Goal: Information Seeking & Learning: Learn about a topic

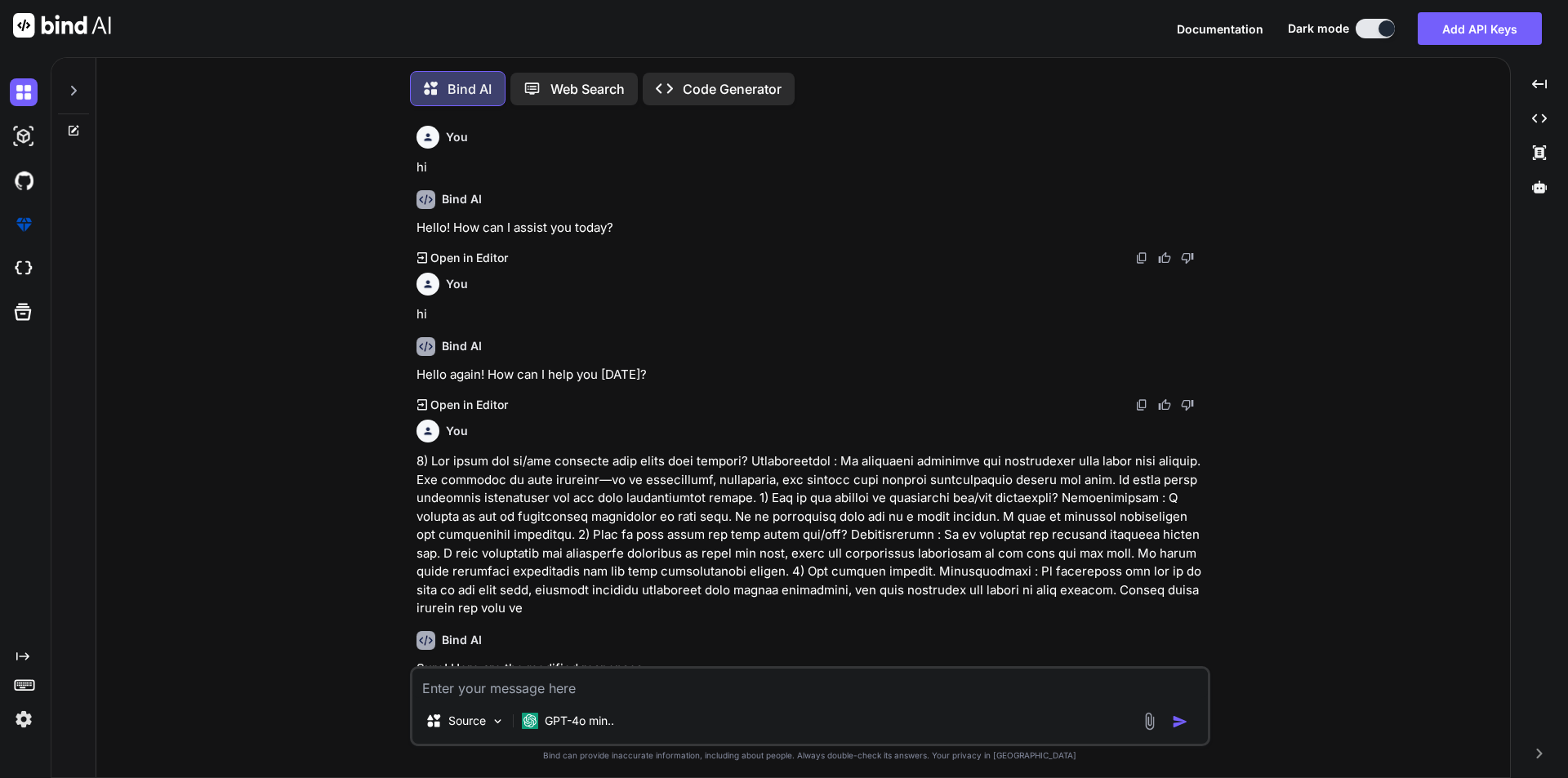
scroll to position [1435, 0]
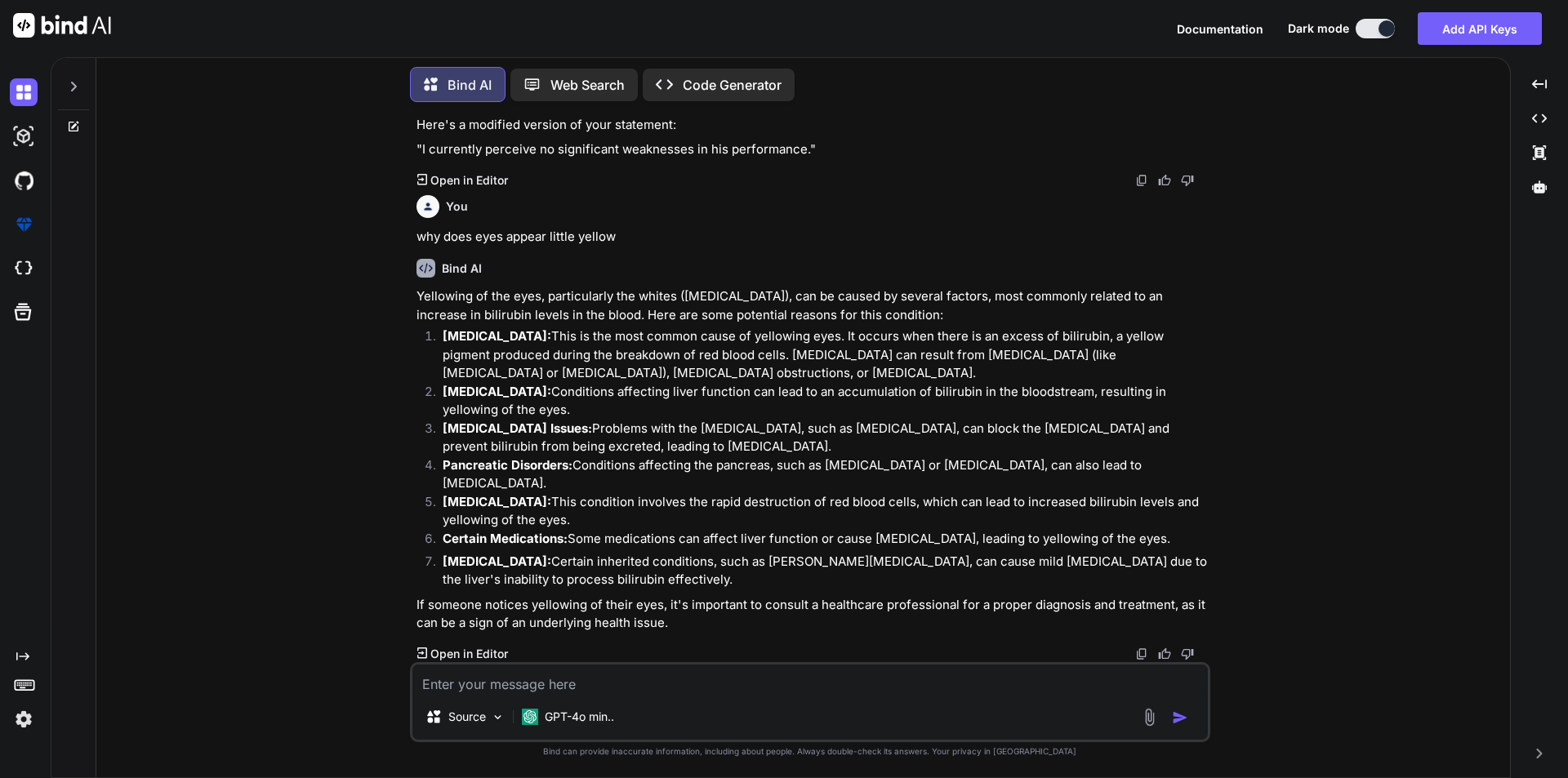
click at [565, 674] on textarea at bounding box center [810, 679] width 796 height 29
paste textarea "59. Spiral Matrix II Medium Topics premium lock icon Companies Given a positive…"
type textarea "59. Spiral Matrix II Medium Topics premium lock icon Companies Given a positive…"
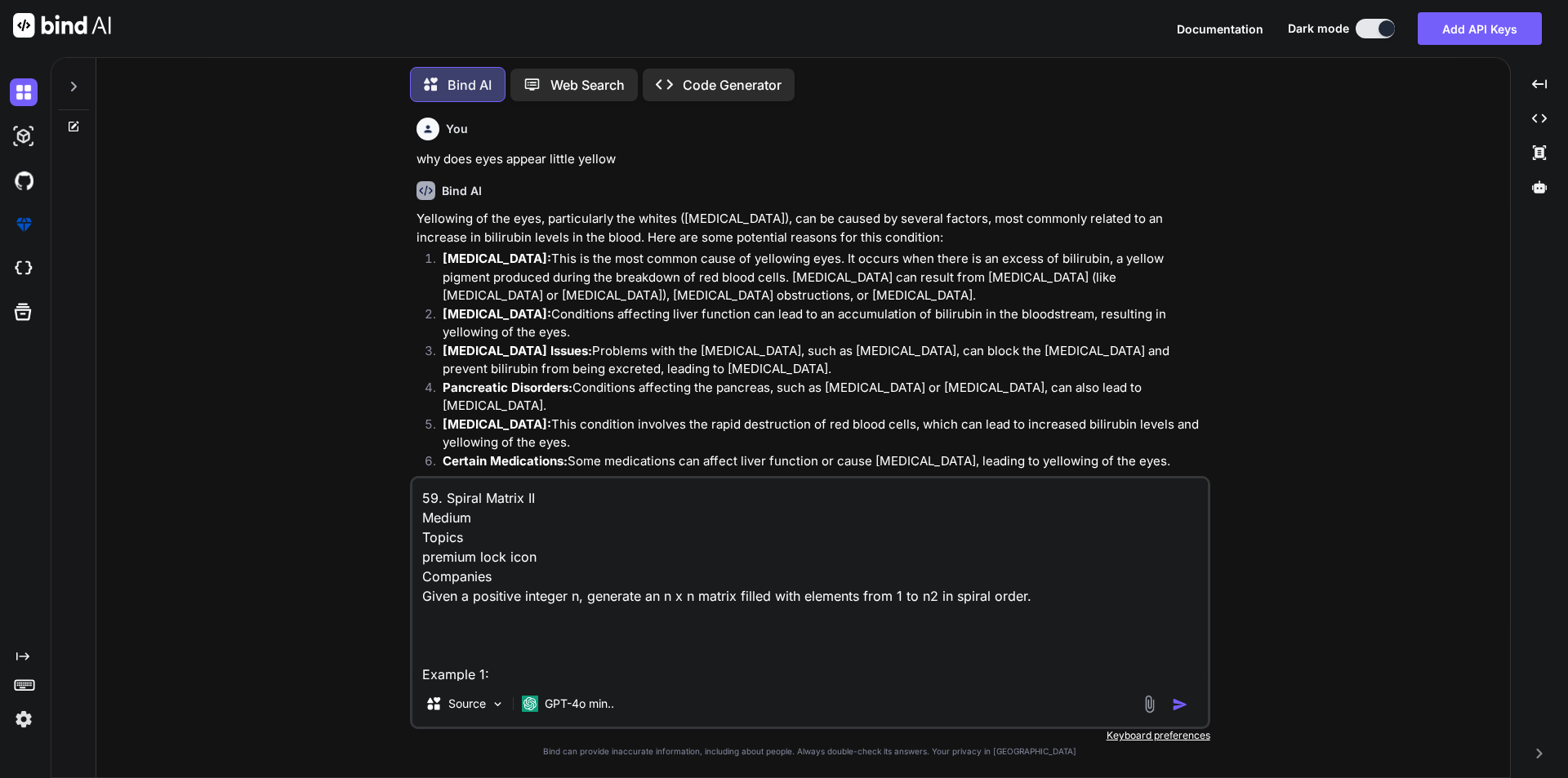
scroll to position [256, 0]
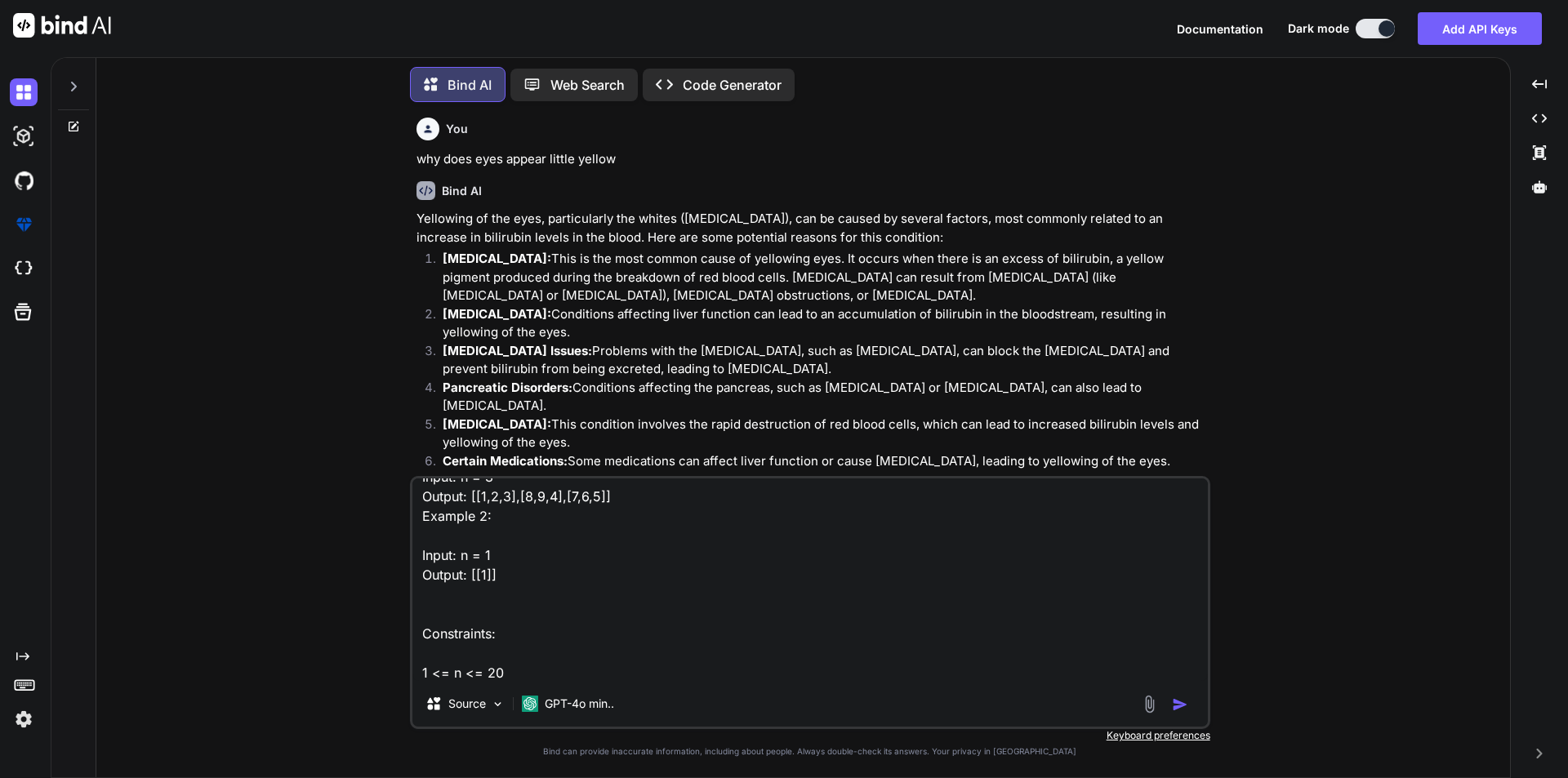
type textarea "x"
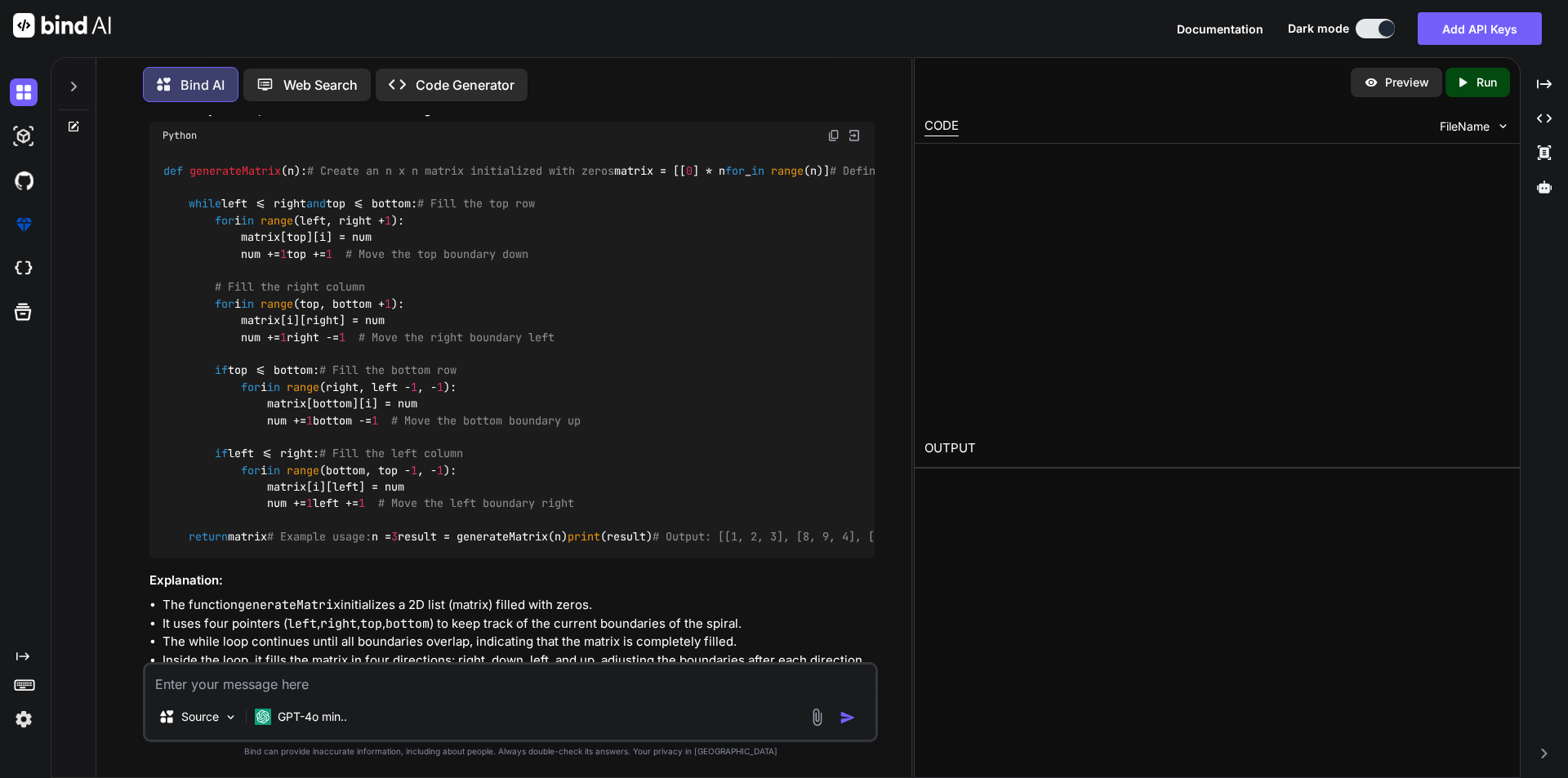
scroll to position [2277, 0]
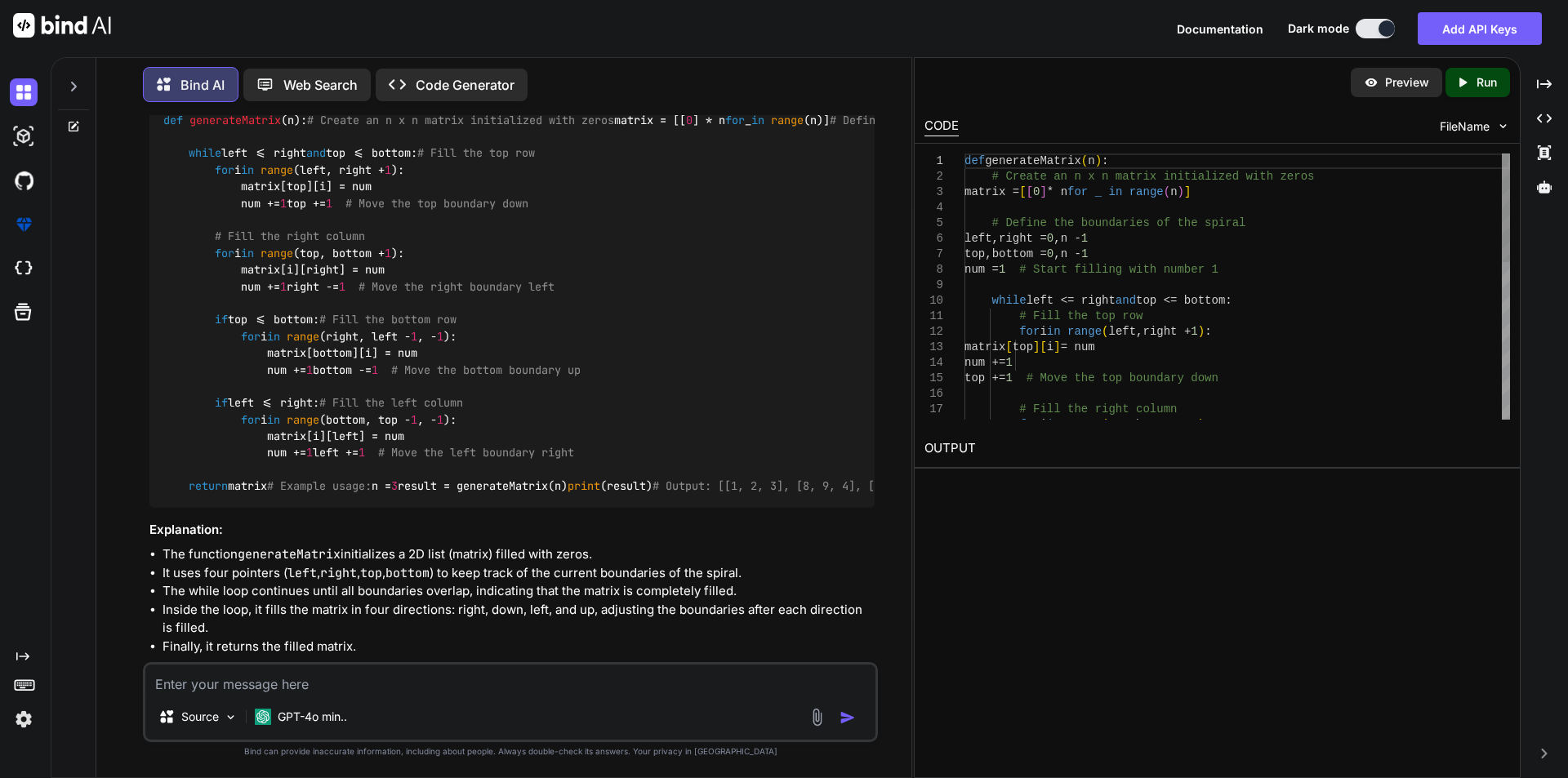
type textarea "x"
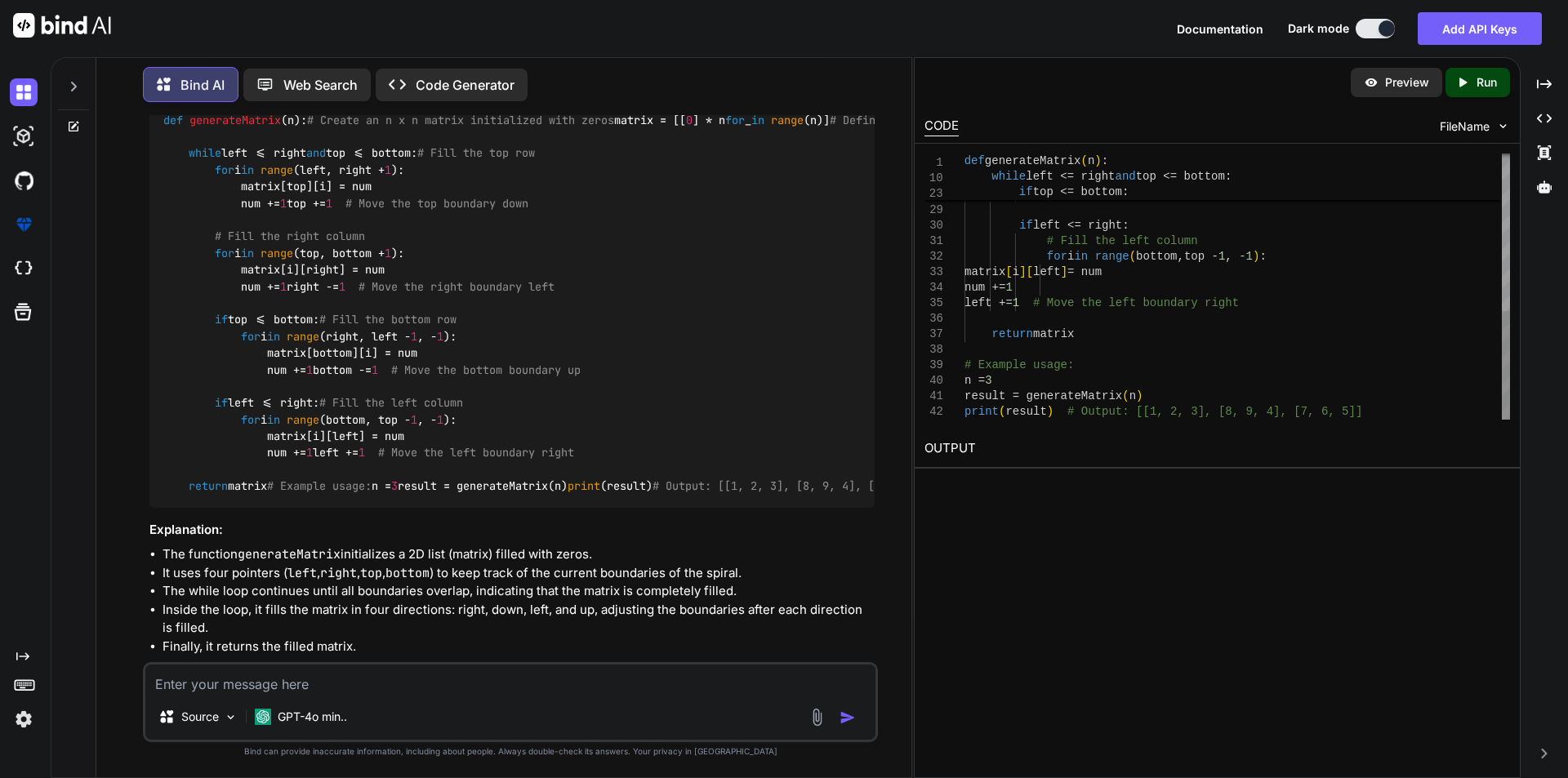
scroll to position [0, 0]
click at [1375, 339] on div "for i in range ( right , left - 1 , -1 ) : matrix [ bottom ] [ i ] = num num +=…" at bounding box center [1237, 93] width 546 height 651
type textarea "def generateMatrix(n): # Create an n x n matrix initialized with zeros matrix =…"
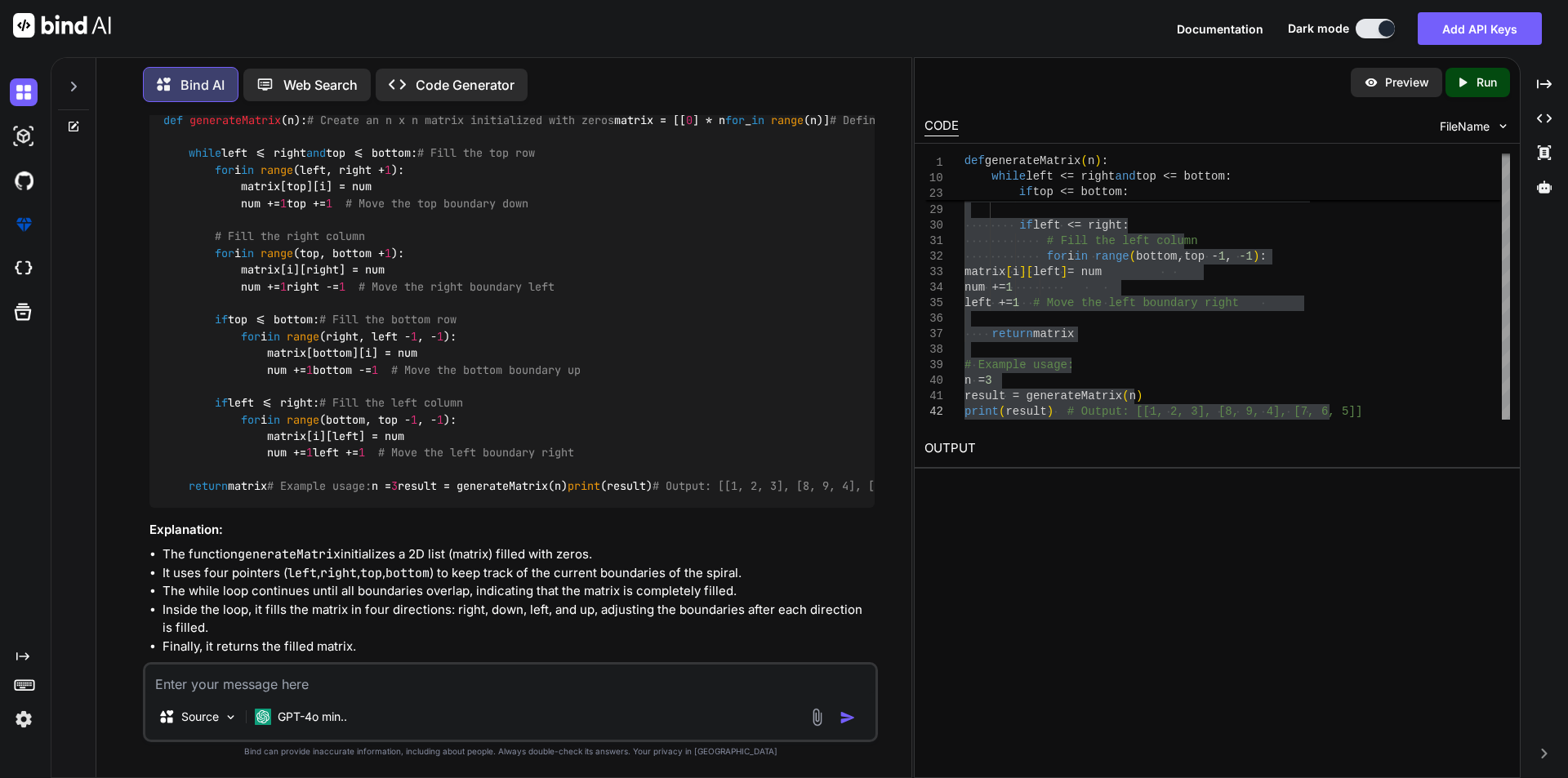
click at [343, 681] on textarea at bounding box center [511, 679] width 730 height 29
type textarea "p"
type textarea "x"
type textarea "pr"
type textarea "x"
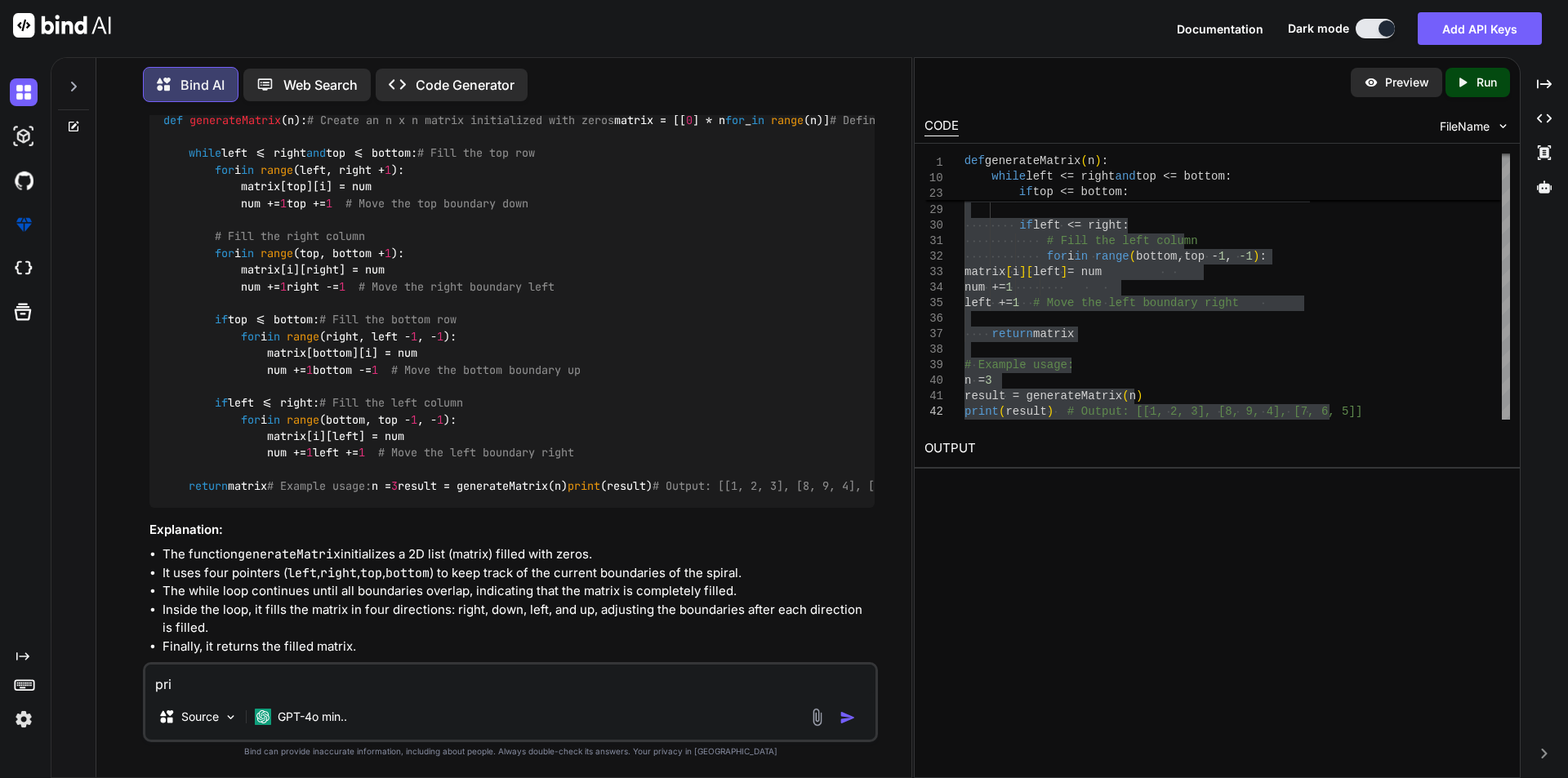
type textarea "prio"
type textarea "x"
type textarea "pri"
type textarea "x"
type textarea "prin"
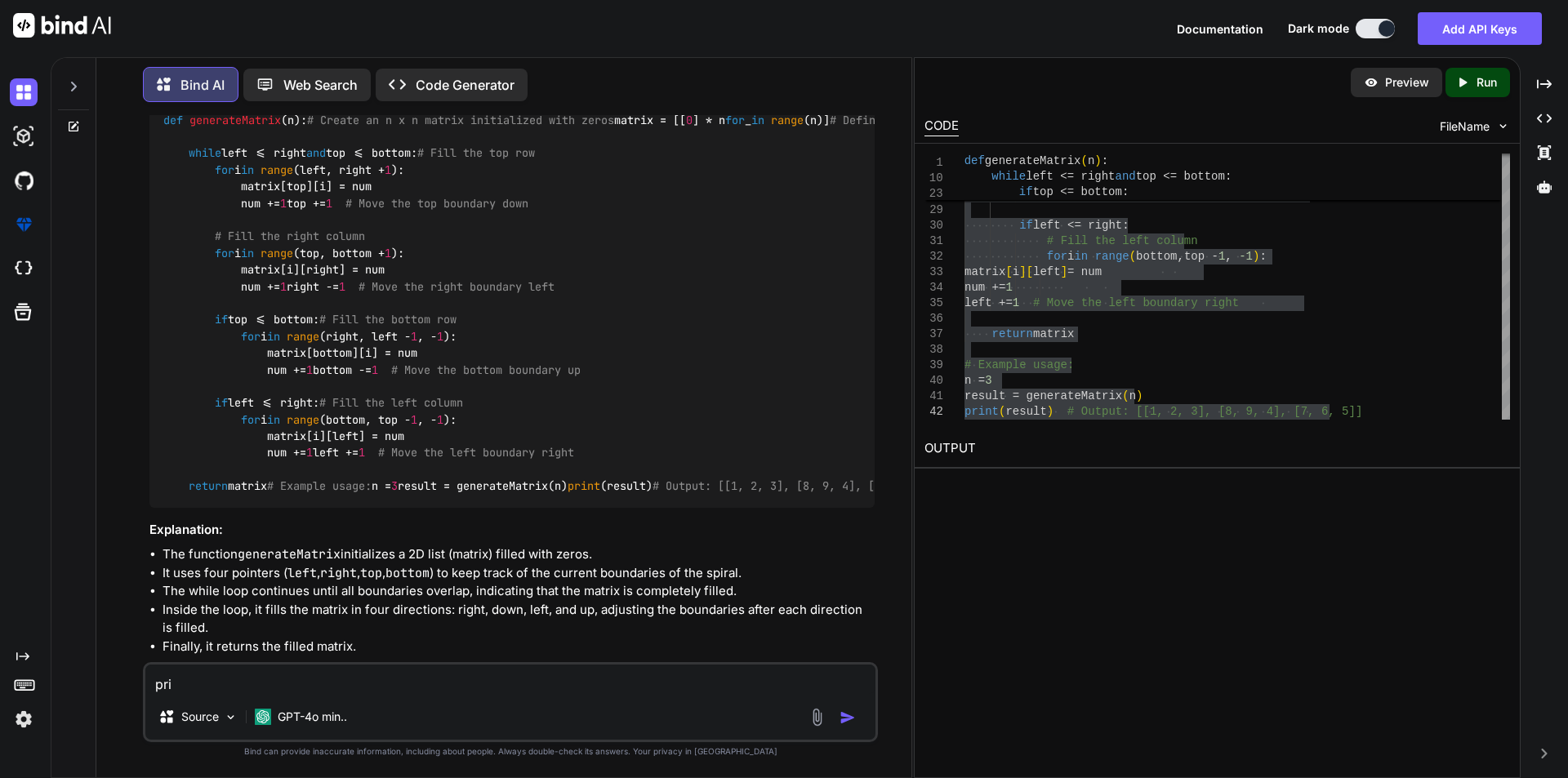
type textarea "x"
type textarea "print"
type textarea "x"
type textarea "print"
type textarea "x"
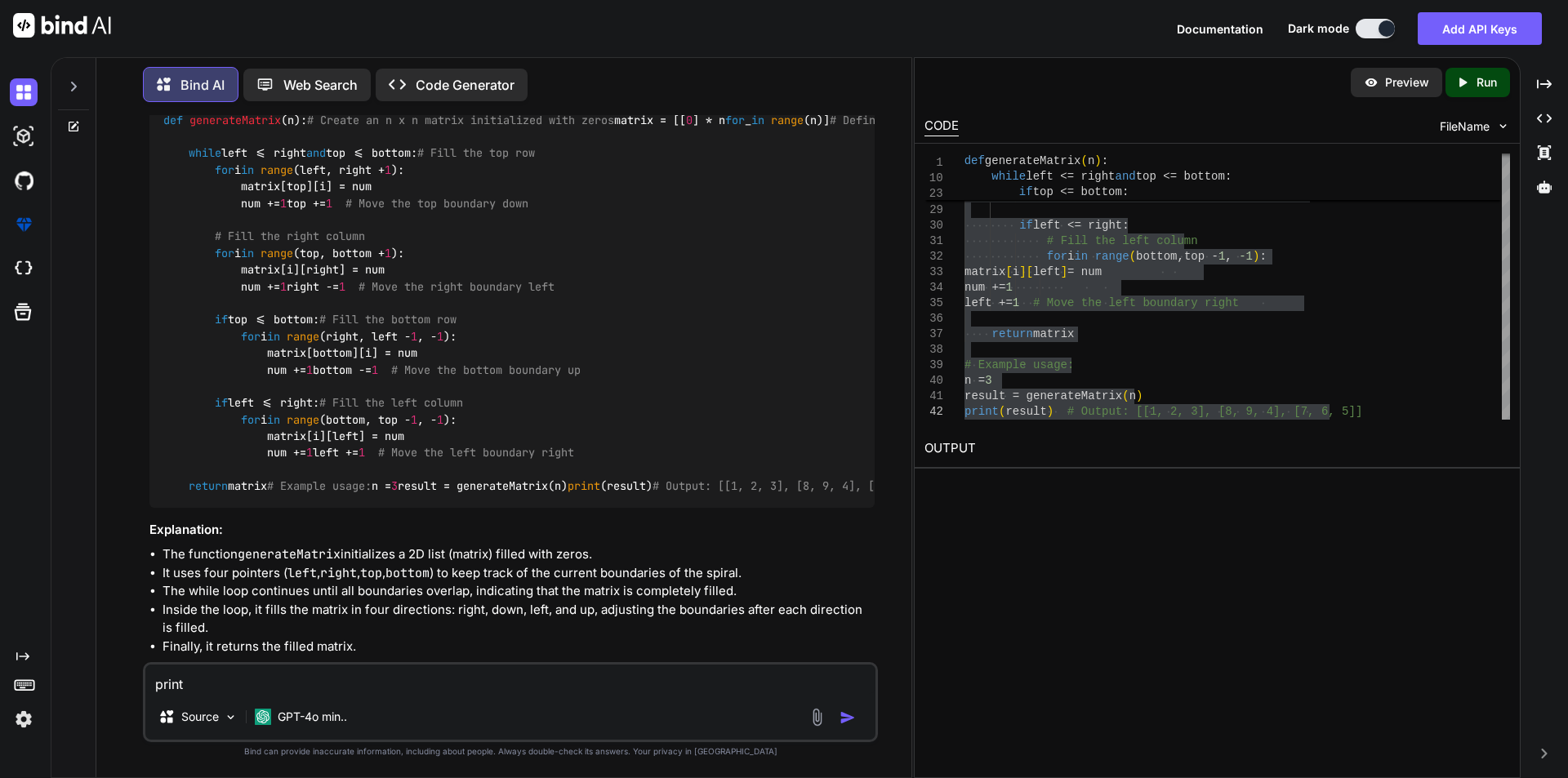
type textarea "print i"
type textarea "x"
type textarea "print it"
type textarea "x"
type textarea "print it"
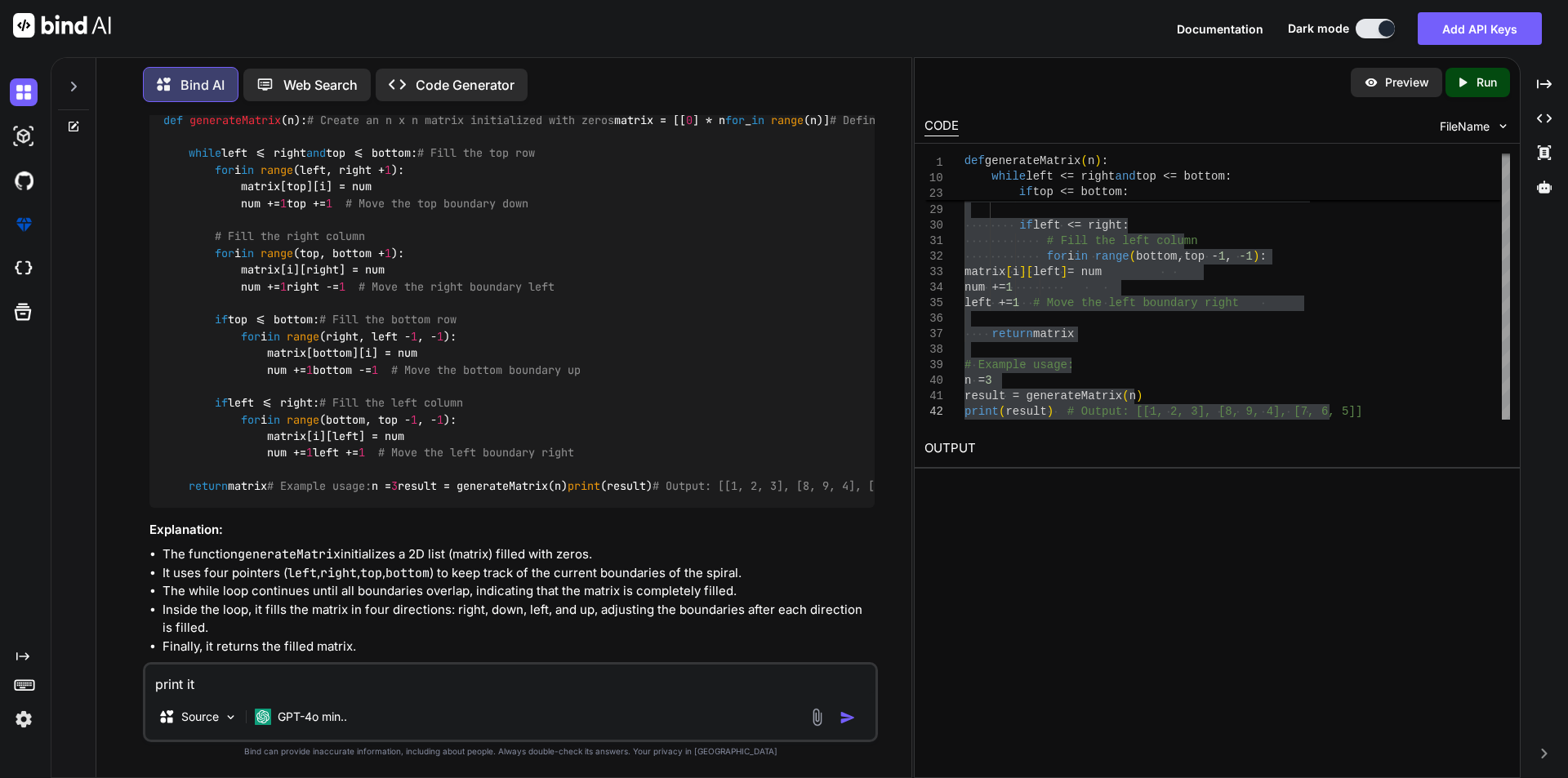
type textarea "x"
type textarea "print it i"
type textarea "x"
type textarea "print it in"
type textarea "x"
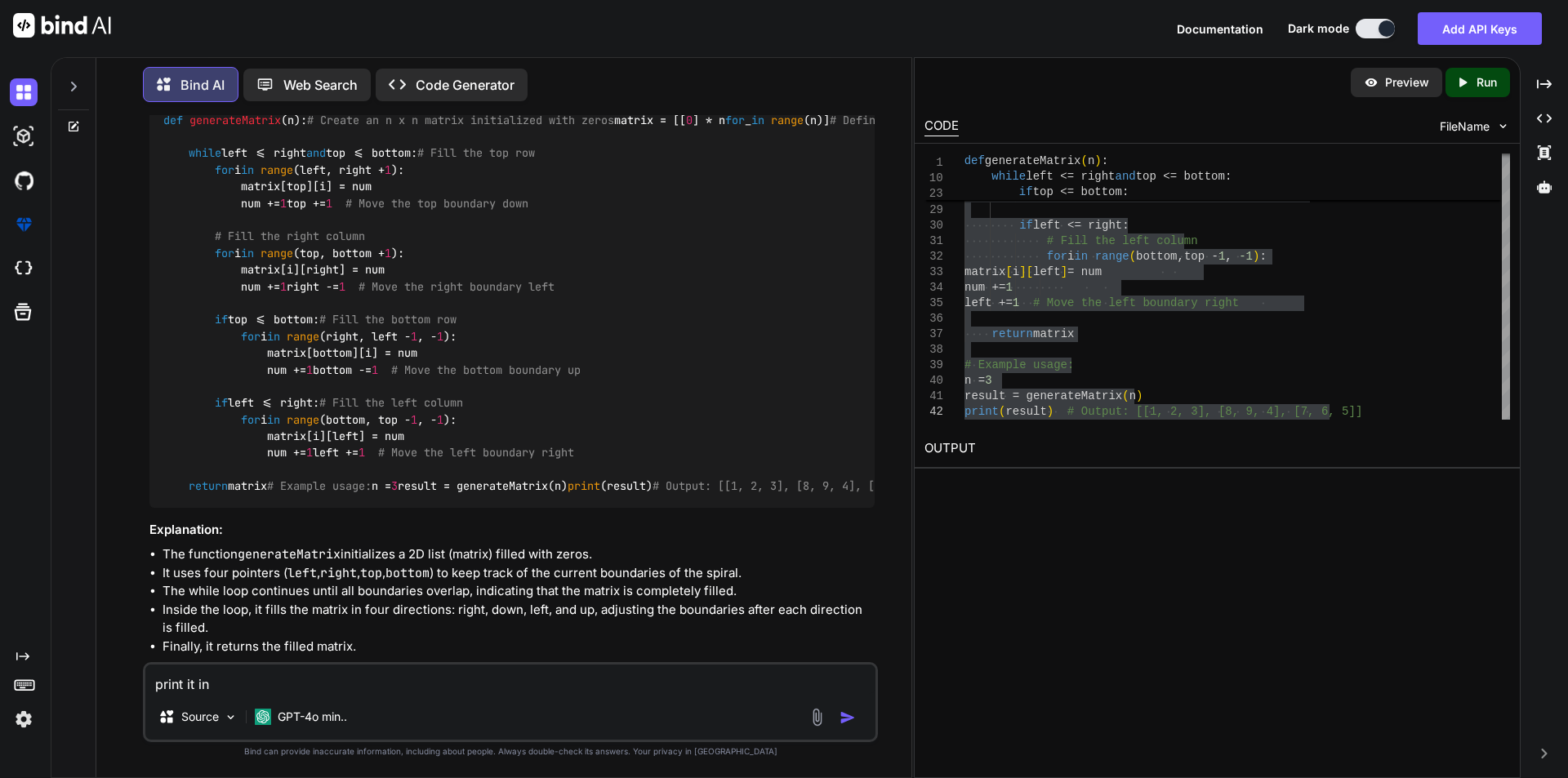
type textarea "print it in"
type textarea "x"
type textarea "print it in m"
type textarea "x"
type textarea "print it in ma"
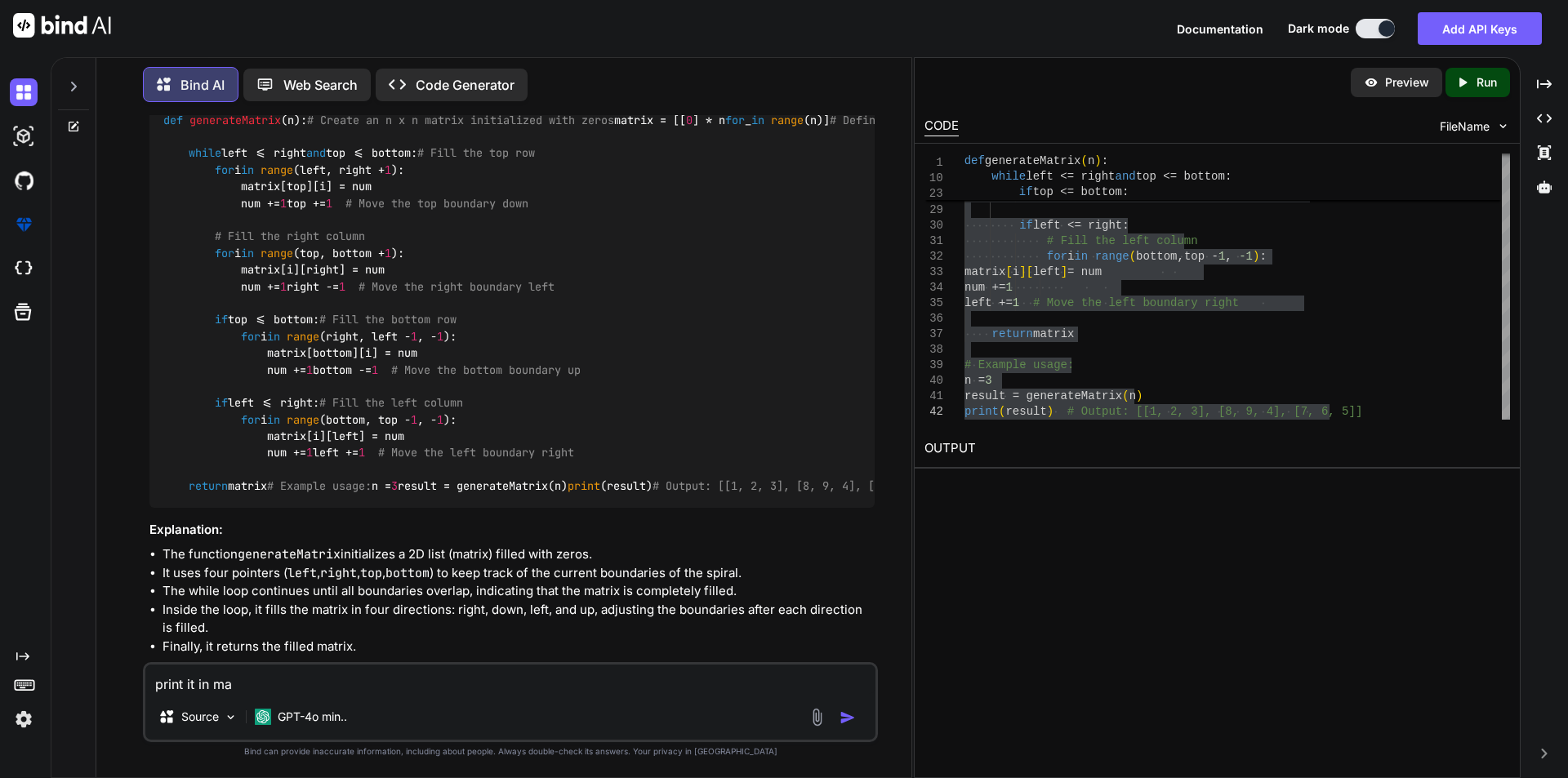
type textarea "x"
type textarea "print it in mat"
type textarea "x"
type textarea "print it in matr"
type textarea "x"
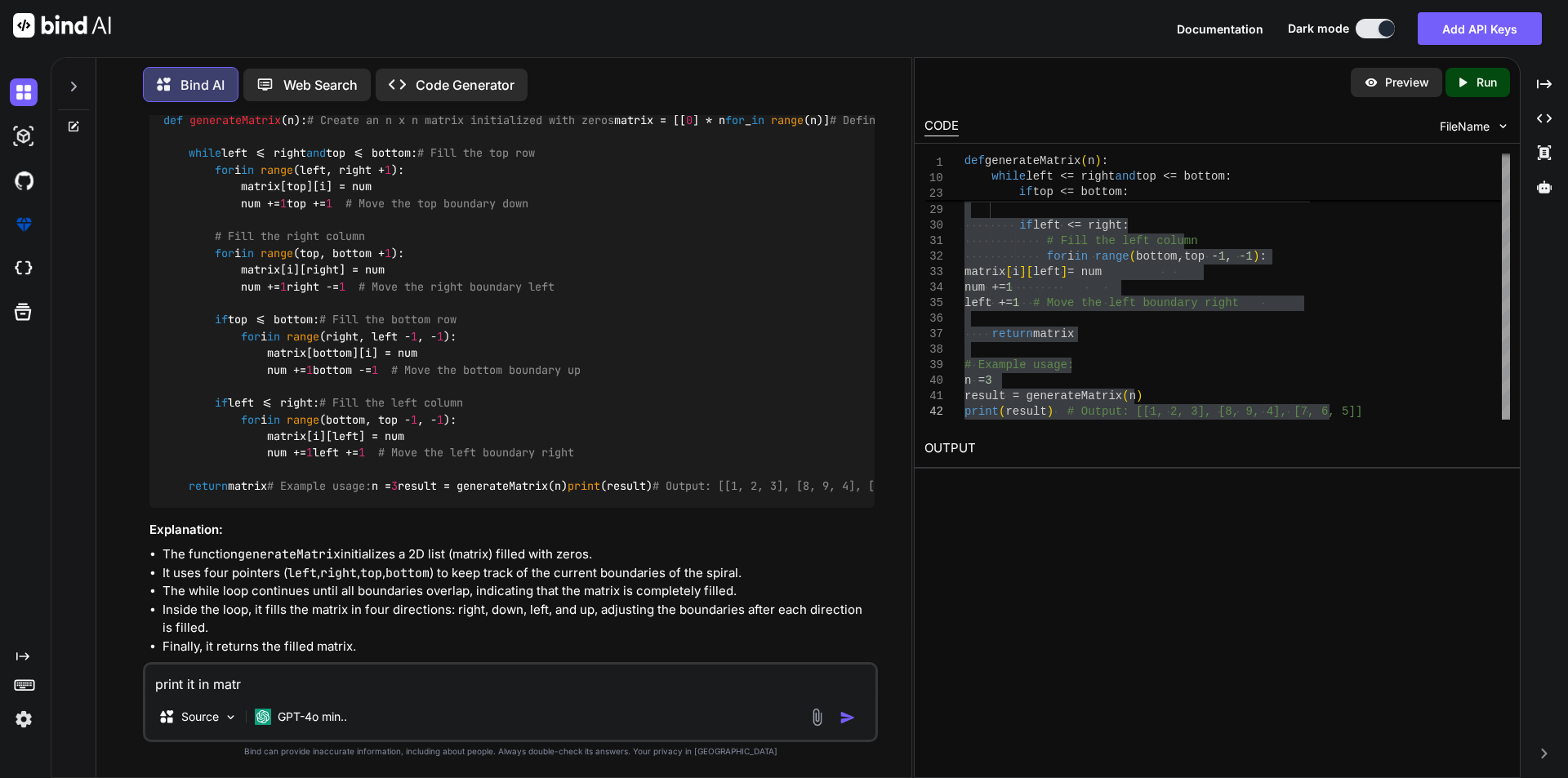
type textarea "print it in matri"
type textarea "x"
type textarea "print it in matrix"
type textarea "x"
type textarea "print it in matrix"
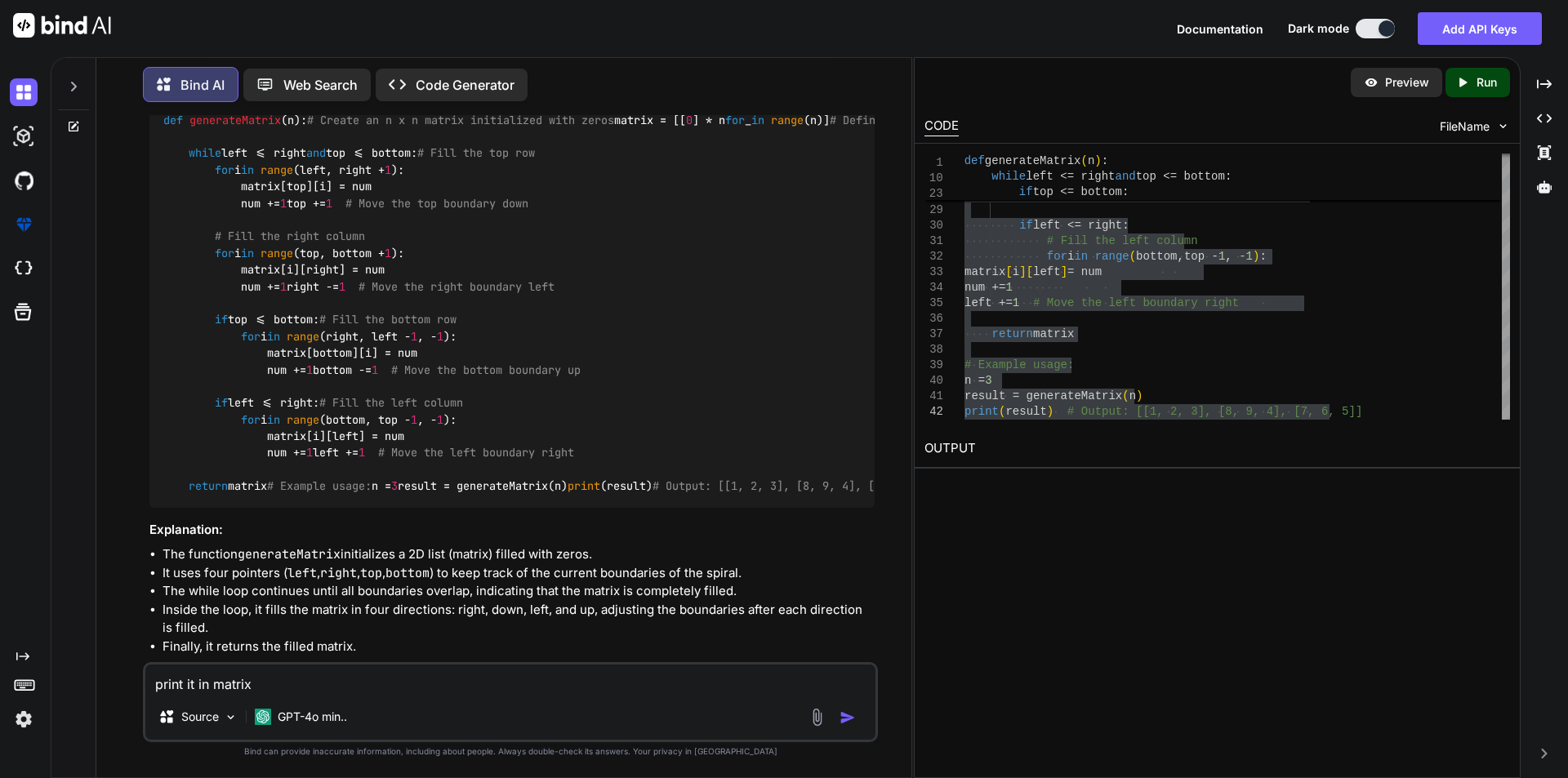
type textarea "x"
type textarea "print it in matrix f"
type textarea "x"
type textarea "print it in matrix fo"
type textarea "x"
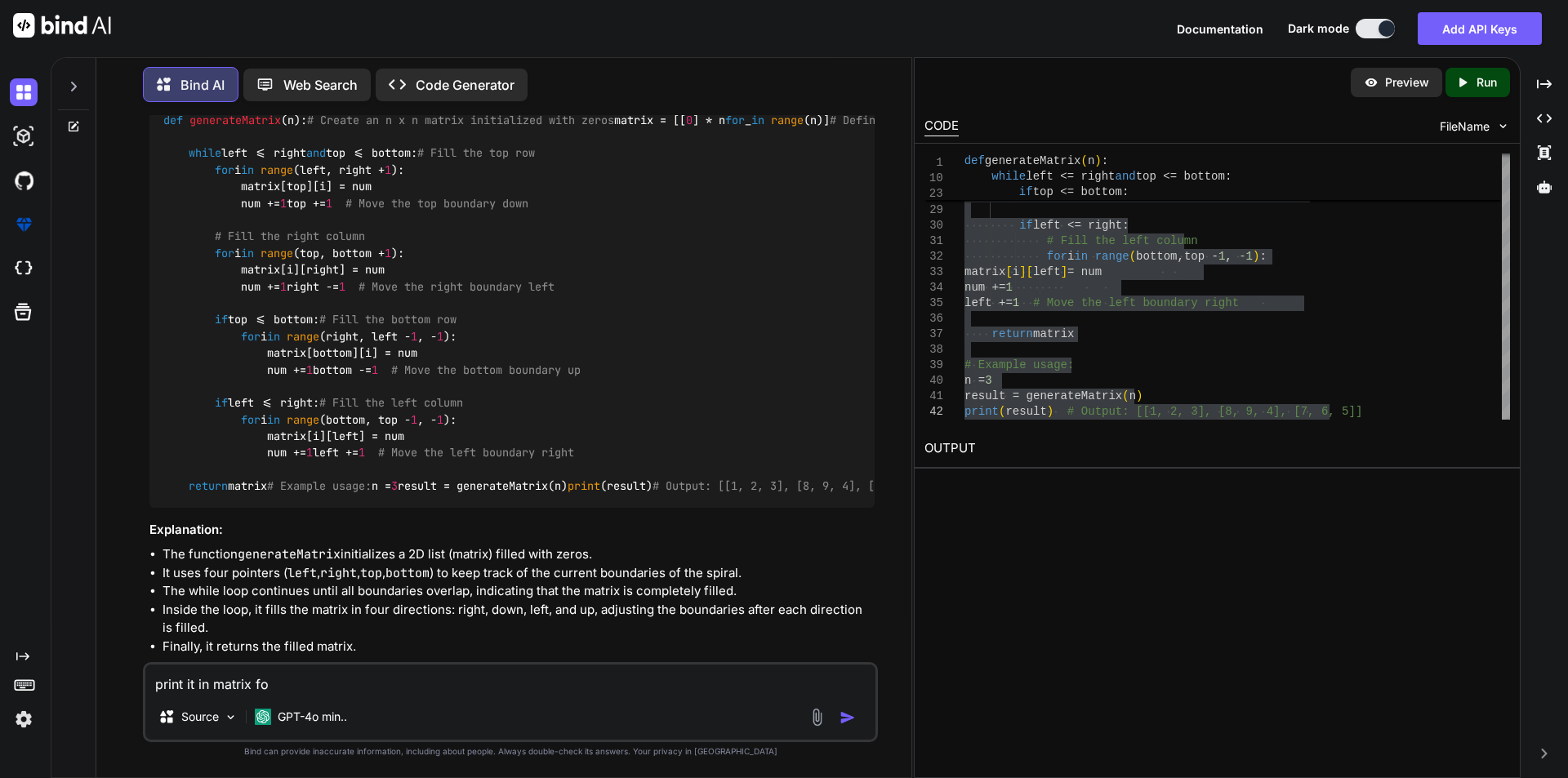
type textarea "print it in matrix for"
type textarea "x"
type textarea "print it in matrix form"
type textarea "x"
type textarea "print it in matrix form"
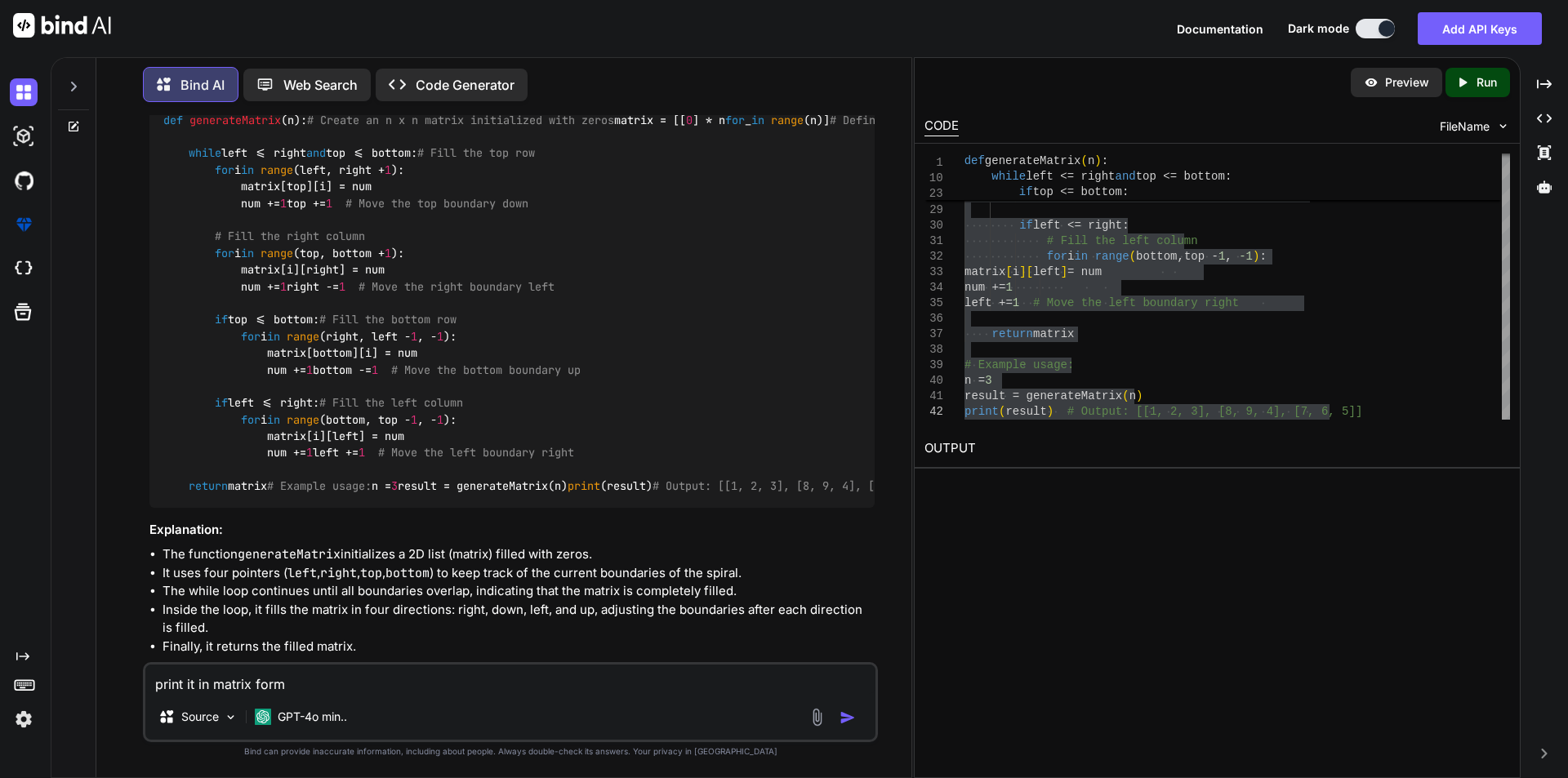
type textarea "x"
type textarea "print it in matrix form v"
type textarea "x"
type textarea "print it in matrix form vi"
type textarea "x"
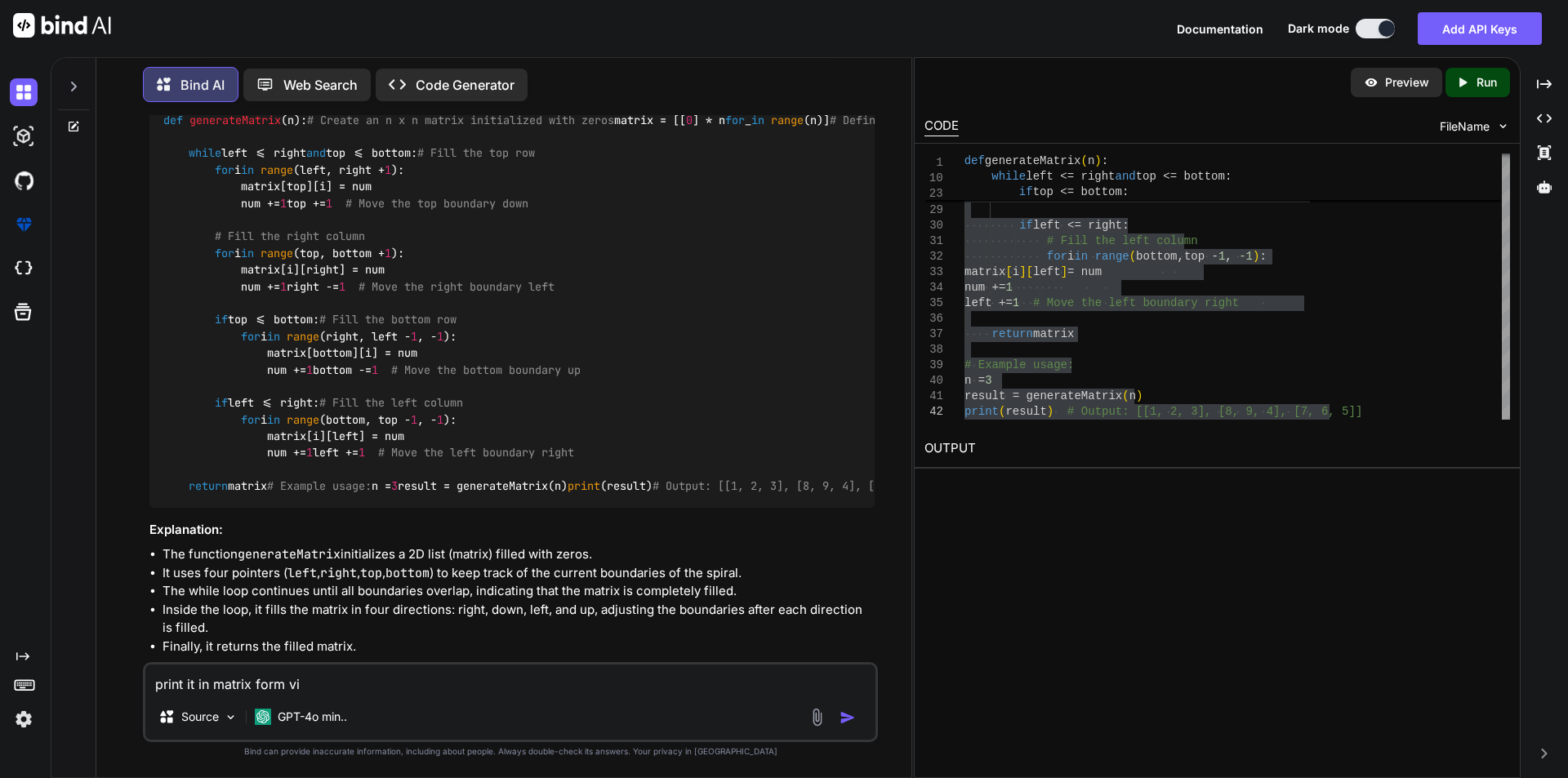
type textarea "print it in matrix form vie"
type textarea "x"
type textarea "print it in matrix form view"
type textarea "x"
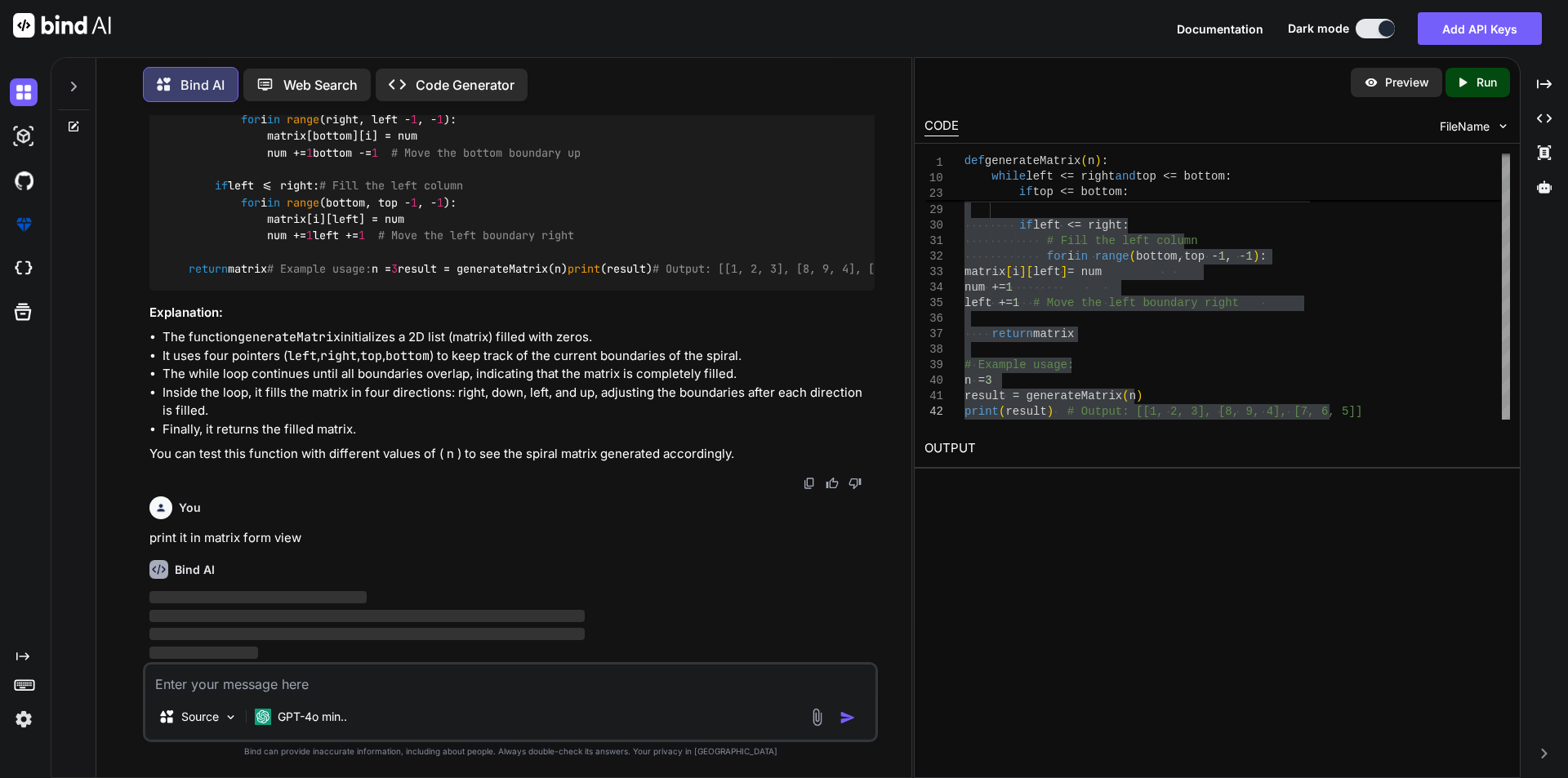
scroll to position [2889, 0]
type textarea "# Fill the left column for i in range(bottom, top - 1, -1): matrix[i][left] = n…"
click at [1229, 358] on div "for i in range ( right , left - 1 , -1 ) : matrix [ bottom ] [ i ] = num num +=…" at bounding box center [1237, 93] width 546 height 651
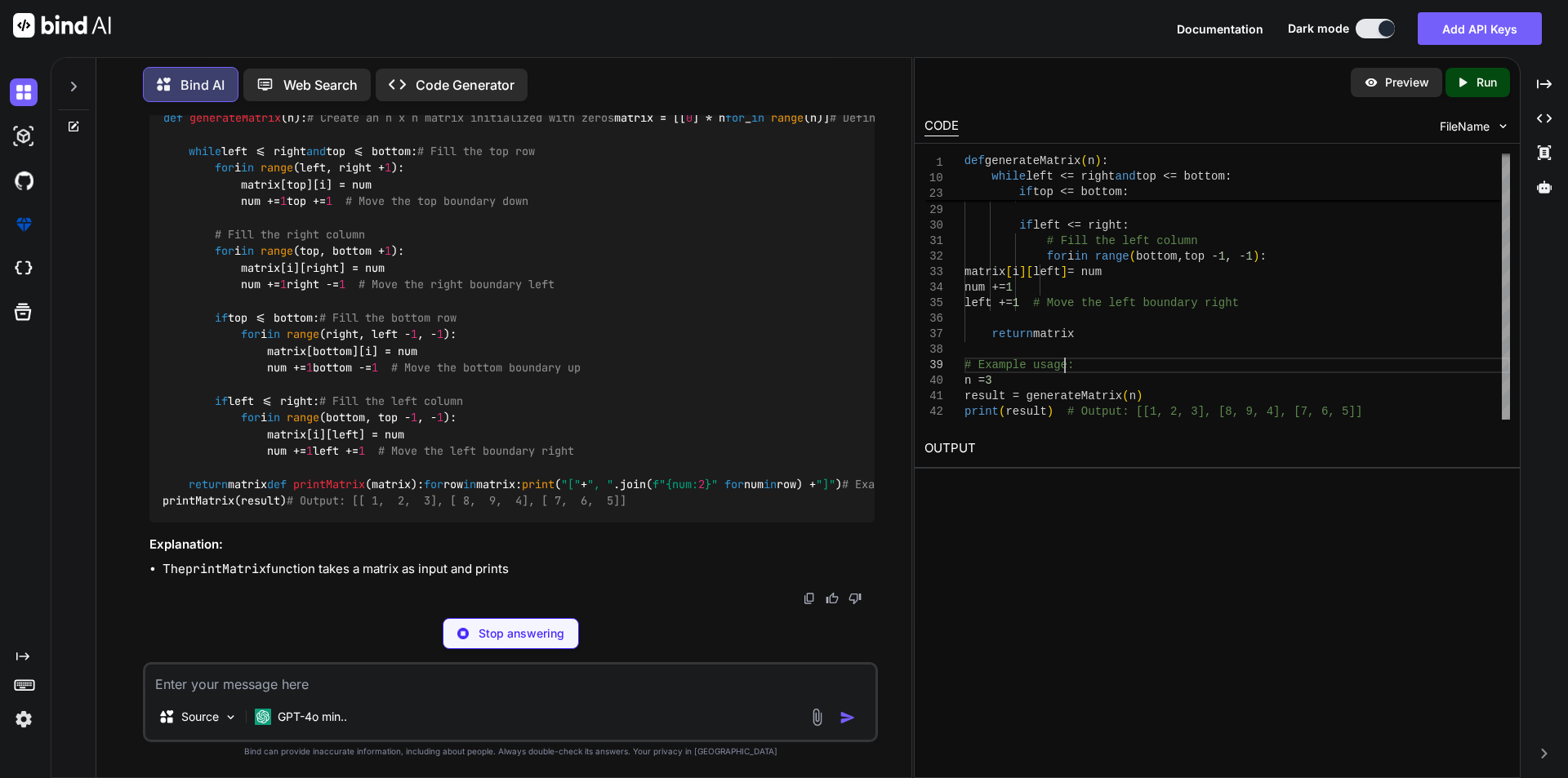
scroll to position [3790, 0]
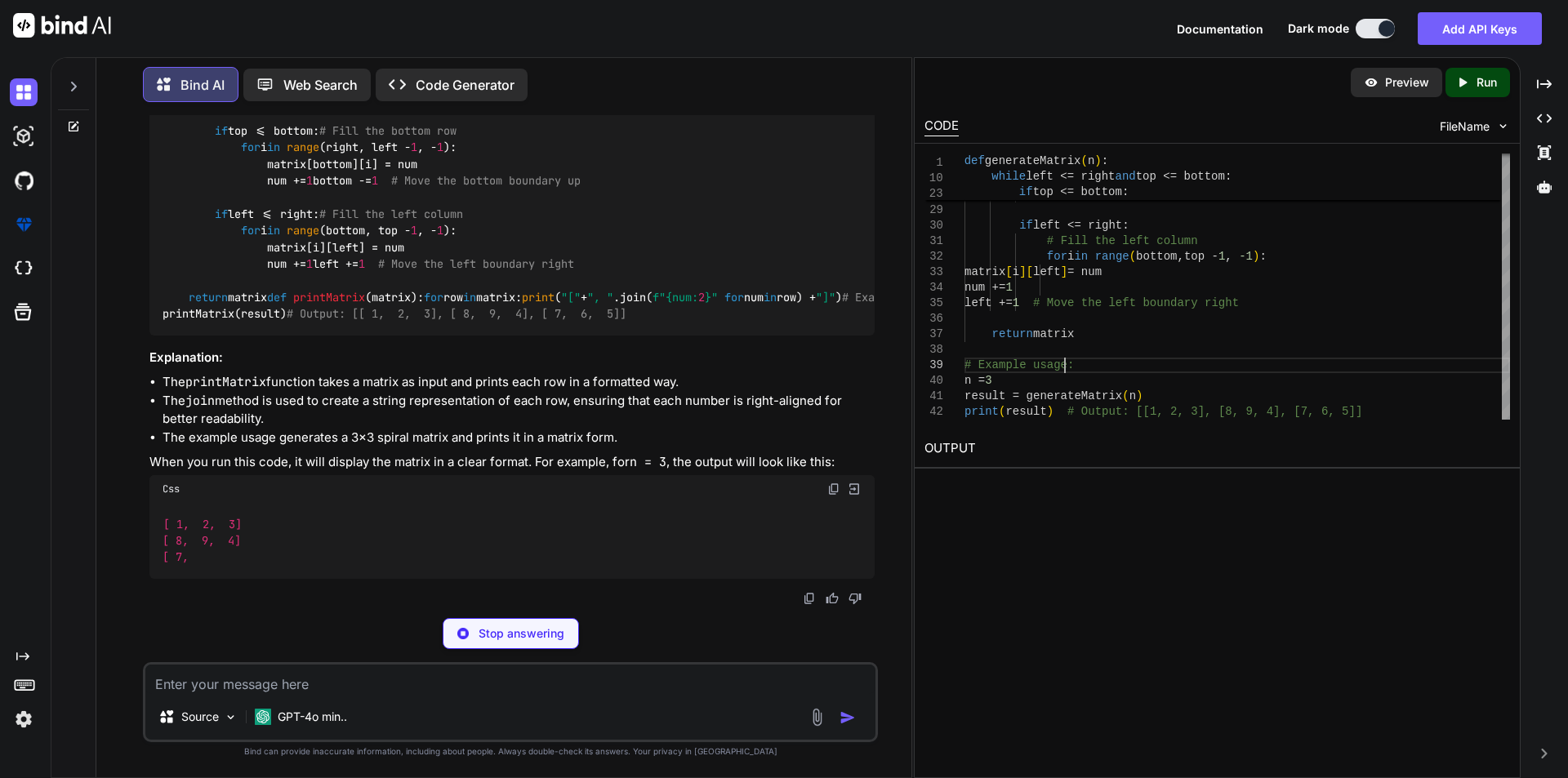
type textarea "x"
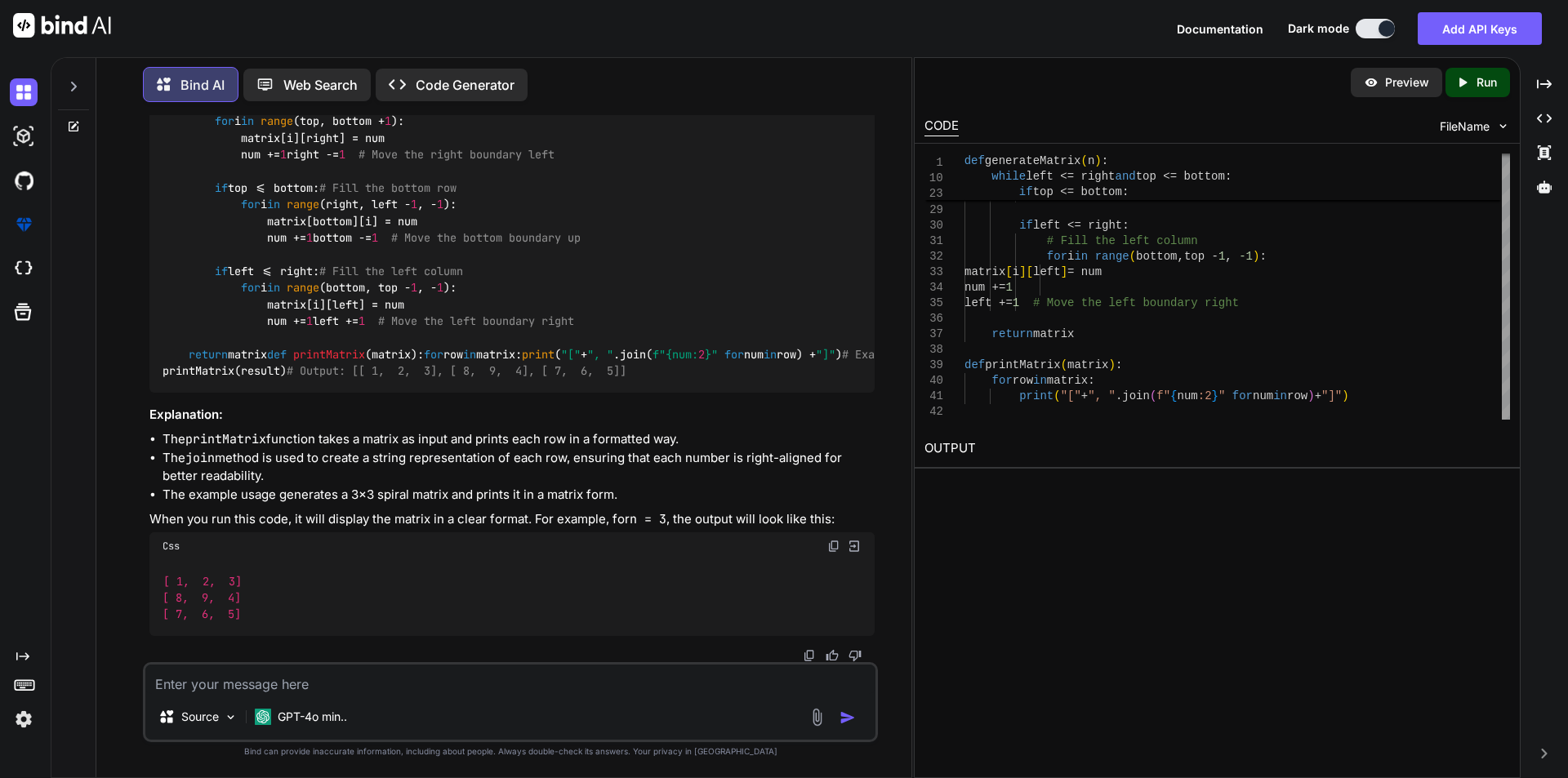
click at [719, 323] on div "def generateMatrix ( n ): # Create an n x n matrix initialized with zeros matri…" at bounding box center [512, 179] width 725 height 426
click at [1404, 309] on div "for i in range ( right , left - 1 , -1 ) : matrix [ bottom ] [ i ] = num num +=…" at bounding box center [1237, 125] width 546 height 714
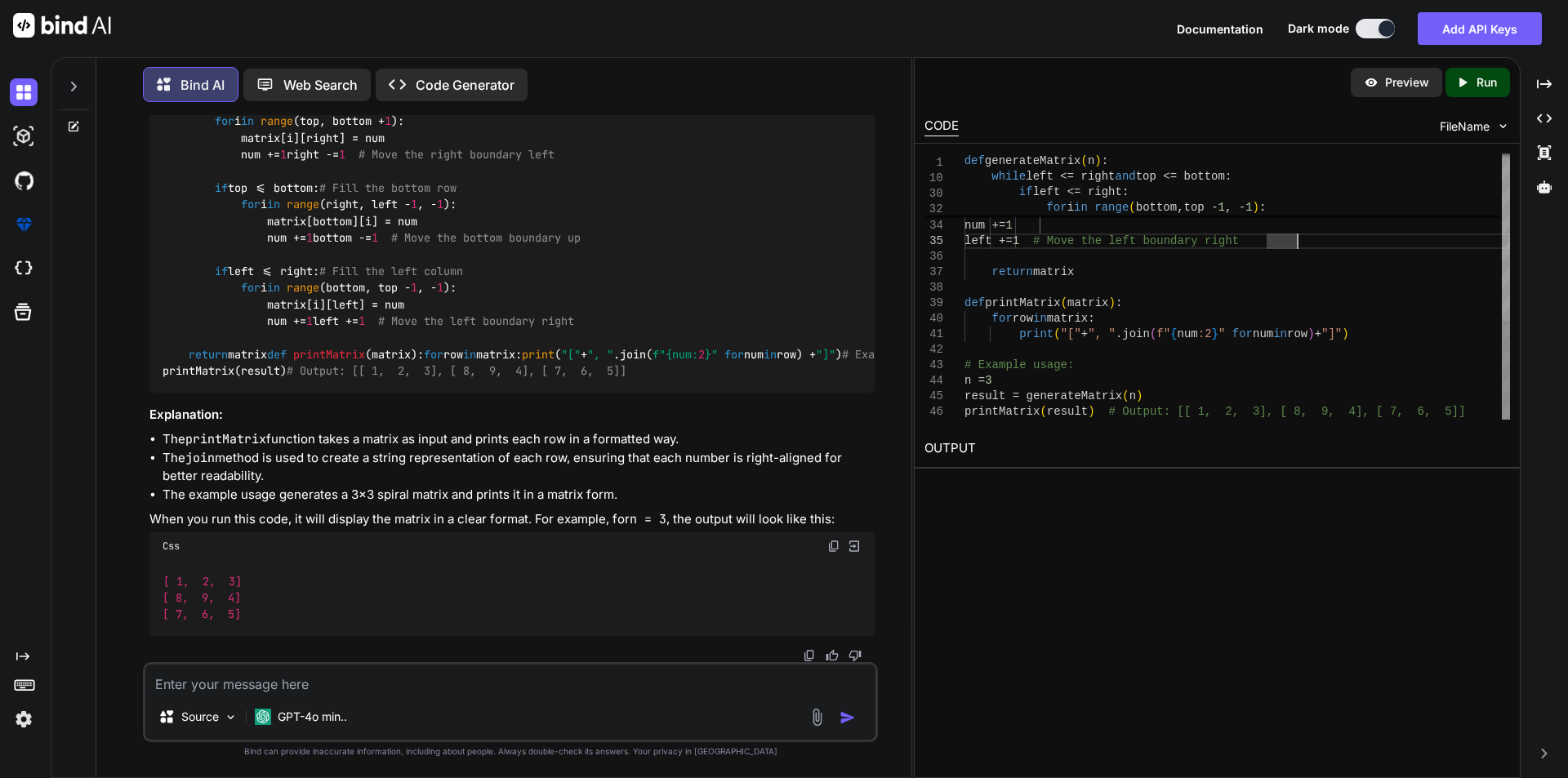
type textarea "def generateMatrix(n): # Create an n x n matrix initialized with zeros matrix =…"
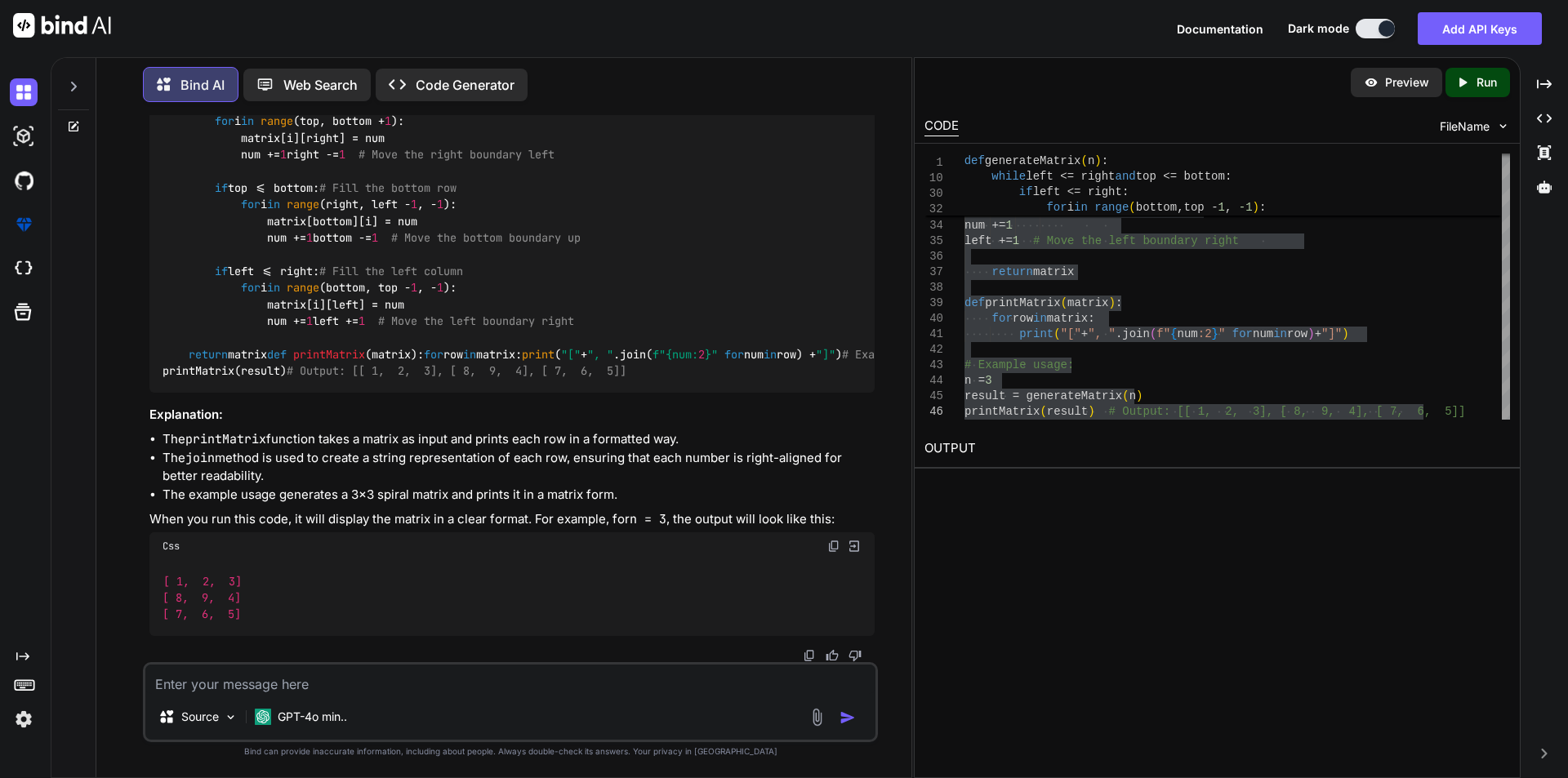
drag, startPoint x: 1404, startPoint y: 309, endPoint x: 752, endPoint y: 467, distance: 670.9
click at [753, 392] on div "def generateMatrix ( n ): # Create an n x n matrix initialized with zeros matri…" at bounding box center [512, 179] width 725 height 426
